Goal: Find specific page/section: Find specific page/section

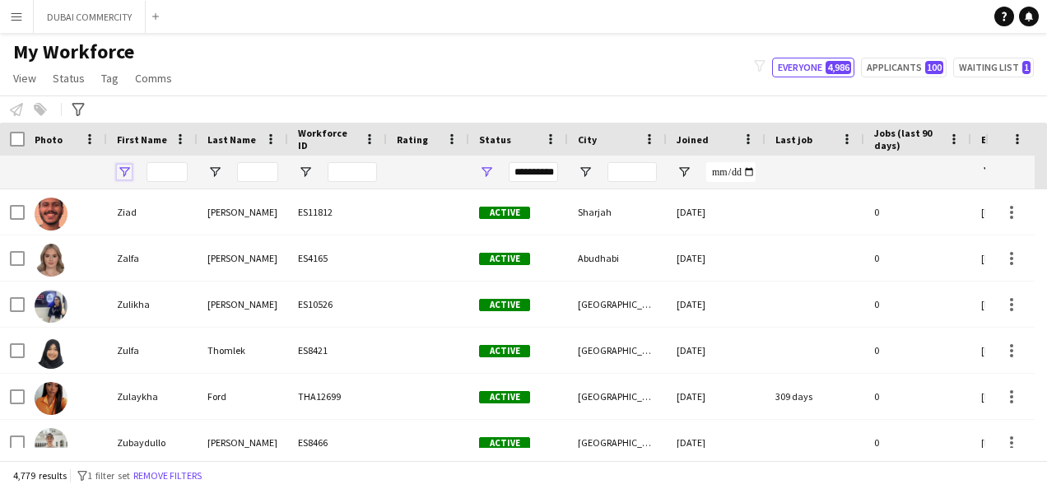
click at [128, 165] on span "Open Filter Menu" at bounding box center [124, 172] width 15 height 15
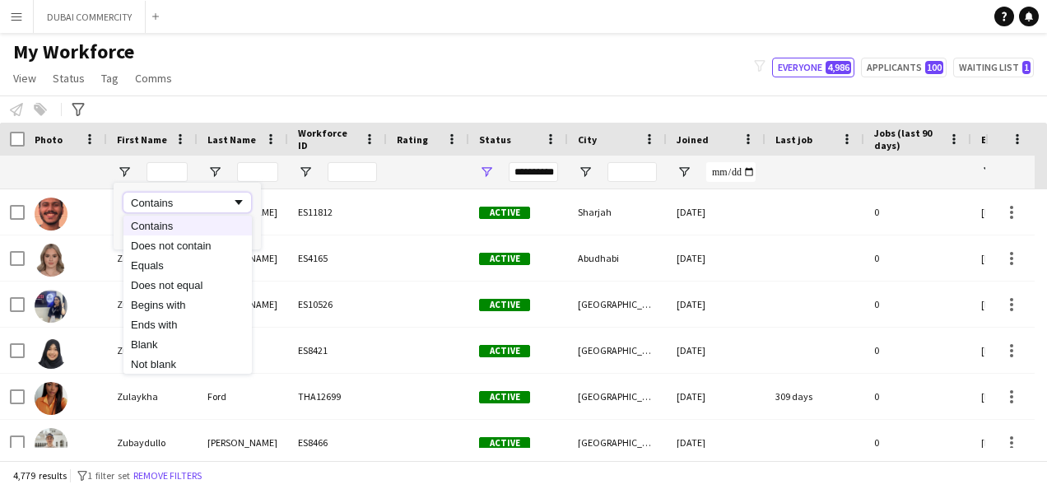
click at [224, 199] on div "Contains" at bounding box center [181, 203] width 100 height 12
click at [231, 198] on div "Contains" at bounding box center [181, 203] width 100 height 12
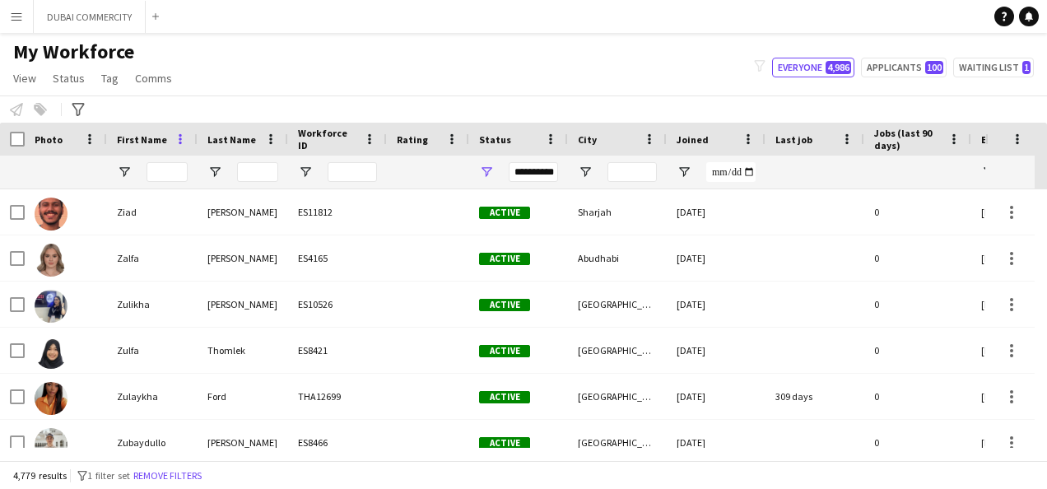
click at [177, 135] on span at bounding box center [180, 139] width 15 height 15
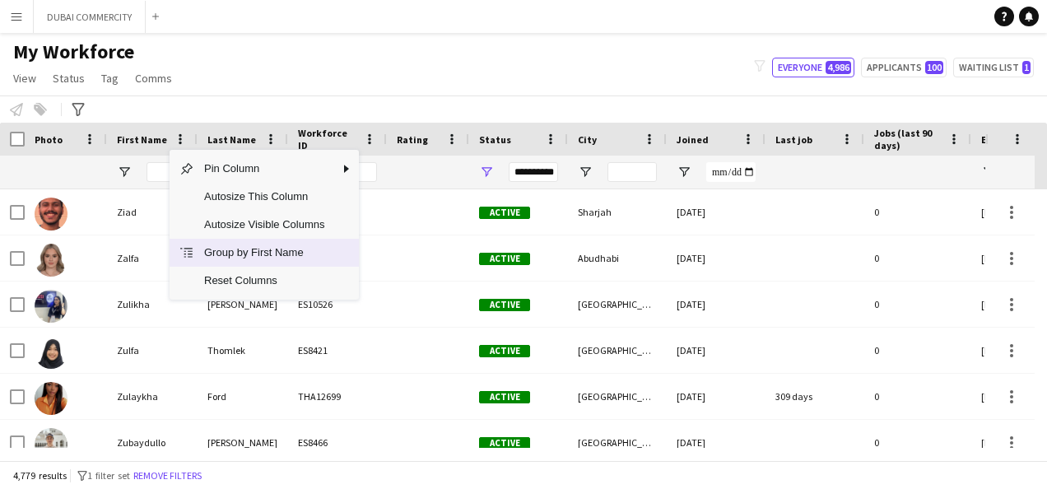
click at [188, 249] on span "Column Menu" at bounding box center [186, 252] width 15 height 15
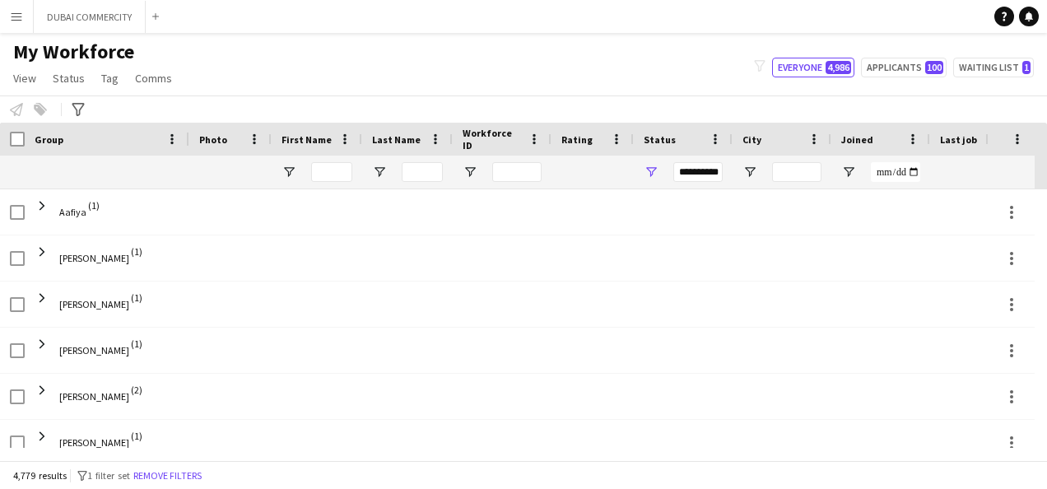
click at [193, 471] on button "Remove filters" at bounding box center [167, 476] width 75 height 18
click at [170, 140] on span at bounding box center [172, 139] width 15 height 15
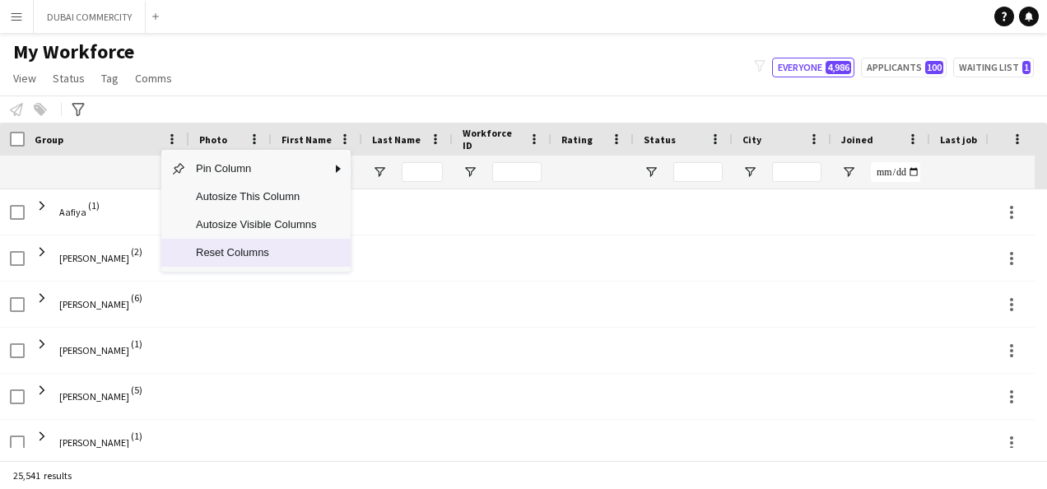
click at [283, 260] on span "Reset Columns" at bounding box center [256, 253] width 140 height 28
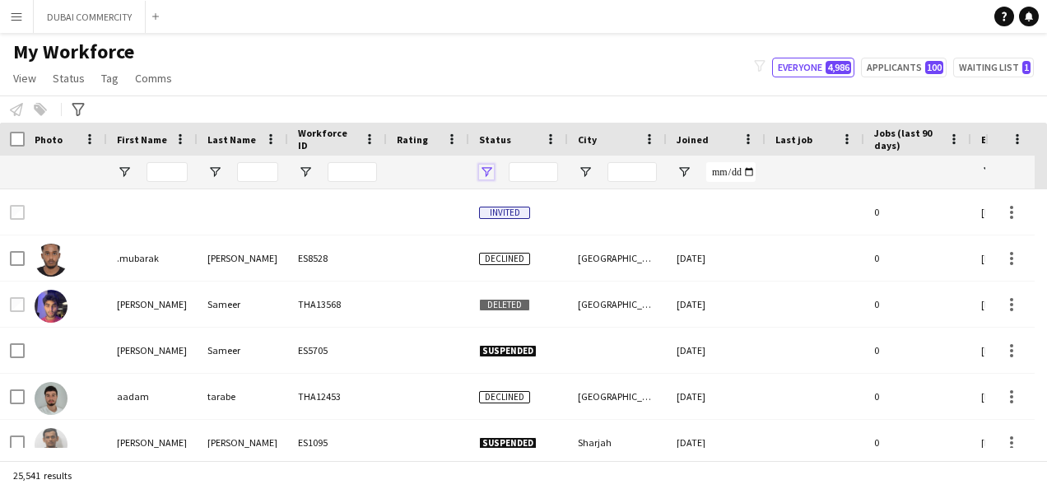
click at [482, 169] on span "Open Filter Menu" at bounding box center [486, 172] width 15 height 15
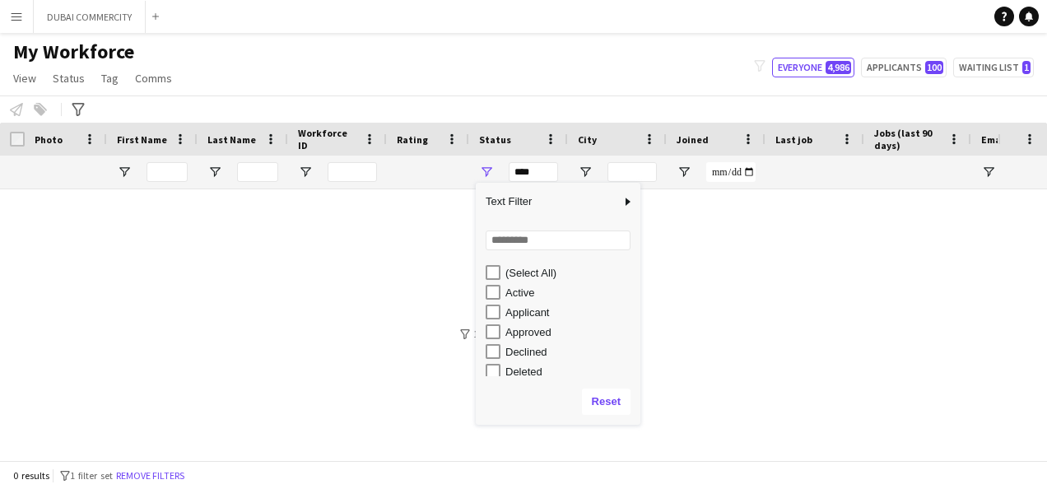
click at [486, 283] on div "Active" at bounding box center [563, 292] width 155 height 20
type input "**********"
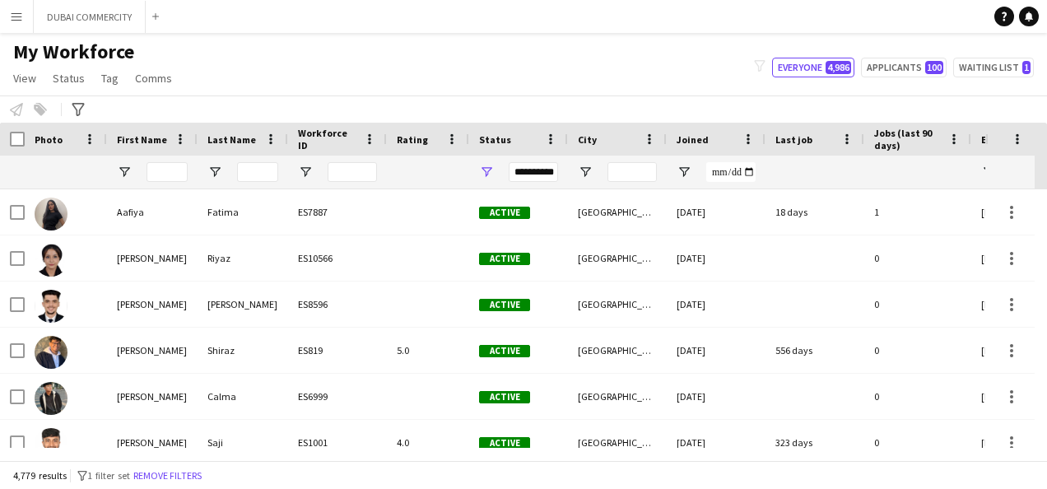
click at [557, 482] on div "4,779 results filter-1 1 filter set Remove filters" at bounding box center [523, 475] width 1047 height 28
